Goal: Information Seeking & Learning: Understand process/instructions

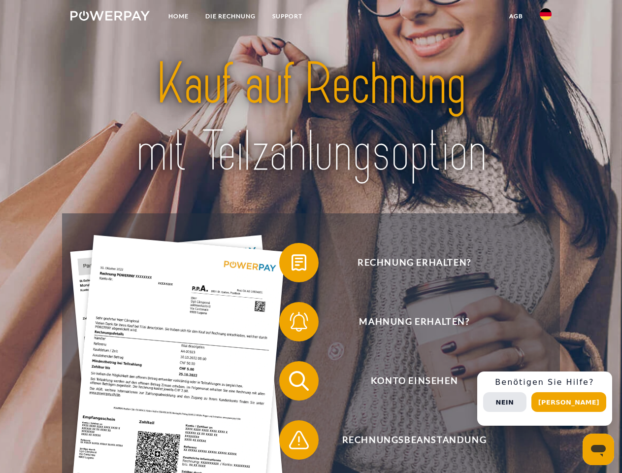
click at [110, 17] on img at bounding box center [109, 16] width 79 height 10
click at [546, 17] on img at bounding box center [546, 14] width 12 height 12
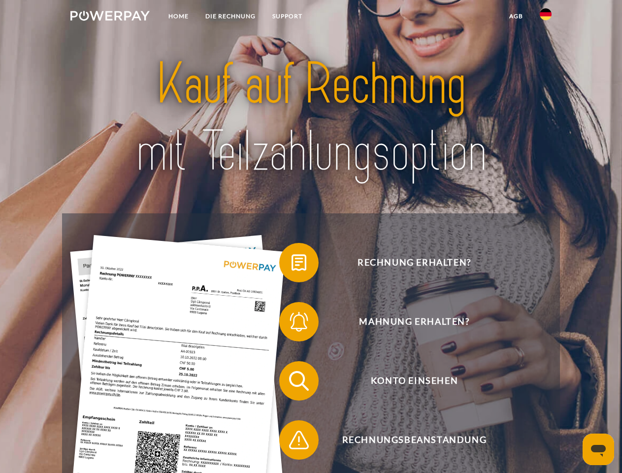
click at [516, 16] on link "agb" at bounding box center [516, 16] width 31 height 18
click at [292, 265] on span at bounding box center [284, 262] width 49 height 49
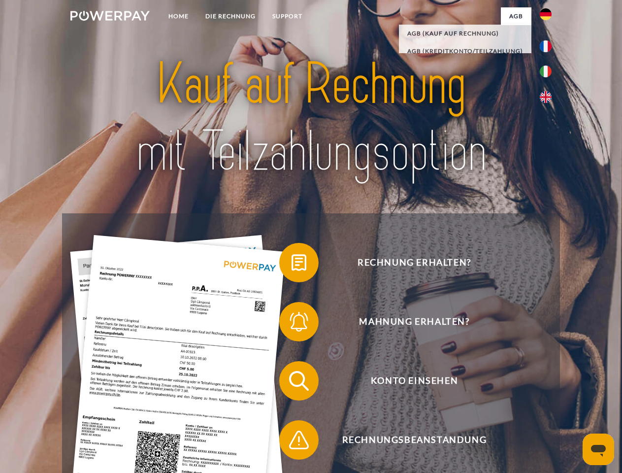
click at [292, 324] on span at bounding box center [284, 321] width 49 height 49
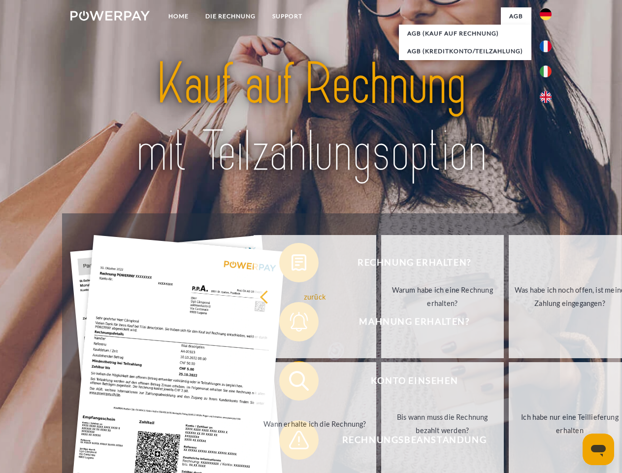
click at [381, 383] on link "Bis wann muss die Rechnung bezahlt werden?" at bounding box center [442, 423] width 123 height 123
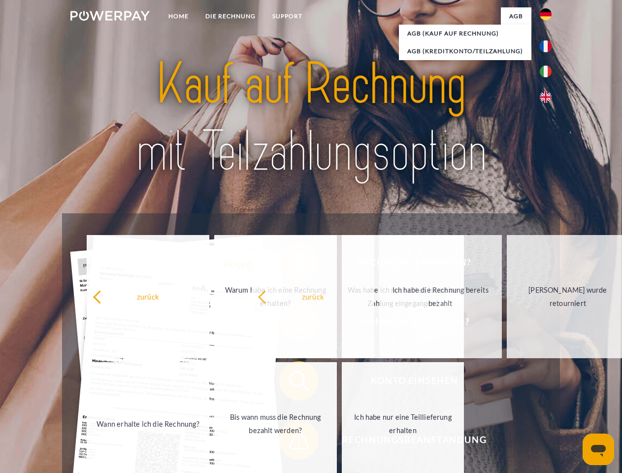
click at [292, 442] on span at bounding box center [284, 439] width 49 height 49
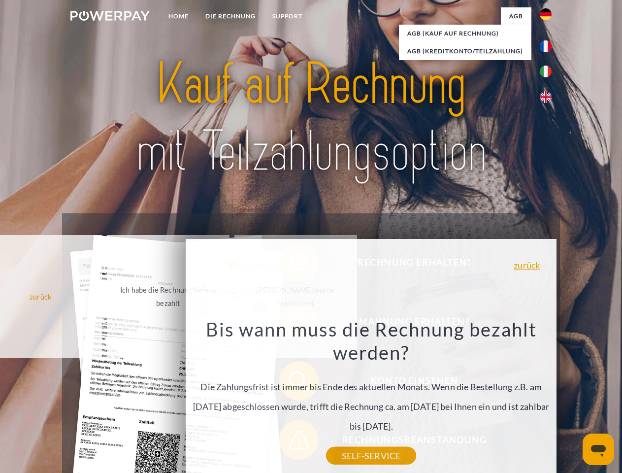
click at [548, 399] on div "Rechnung erhalten? Mahnung erhalten? Konto einsehen" at bounding box center [311, 410] width 498 height 394
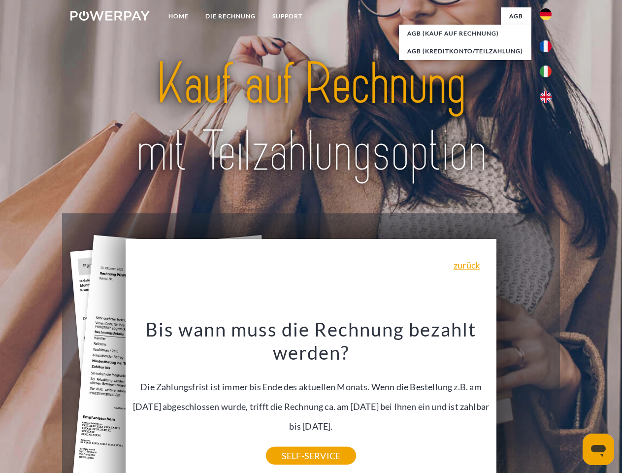
click at [524, 400] on span "Konto einsehen" at bounding box center [414, 380] width 241 height 39
click at [572, 402] on header "Home DIE RECHNUNG SUPPORT" at bounding box center [311, 340] width 622 height 680
